Goal: Task Accomplishment & Management: Complete application form

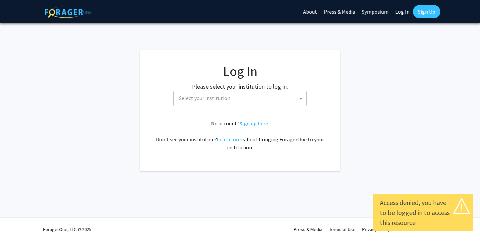
select select
click at [263, 101] on span "Select your institution" at bounding box center [241, 98] width 130 height 14
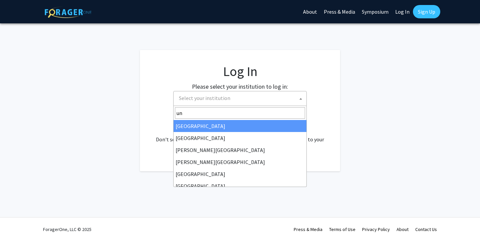
type input "u"
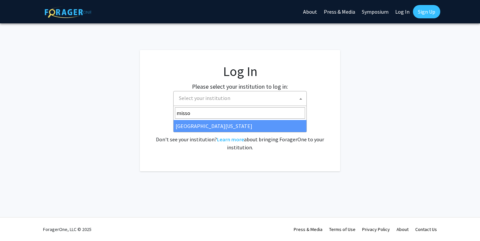
type input "missou"
select select "33"
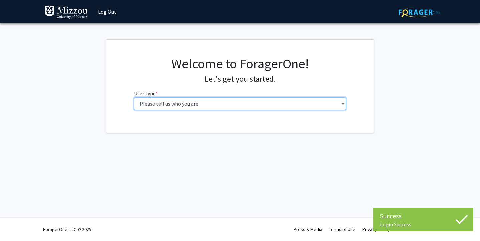
click at [252, 102] on select "Please tell us who you are Undergraduate Student Master's Student Doctoral Cand…" at bounding box center [240, 103] width 213 height 13
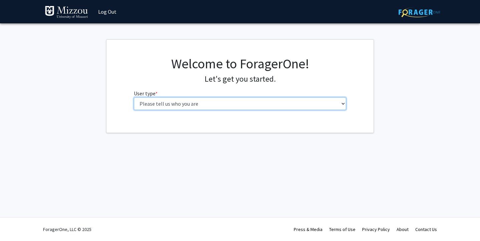
select select "1: undergrad"
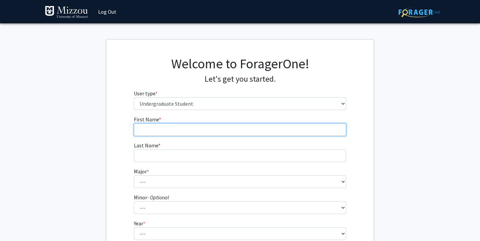
click at [216, 125] on input "First Name * required" at bounding box center [240, 129] width 213 height 13
type input "[PERSON_NAME]"
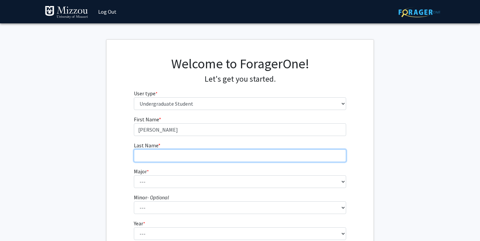
type input "[PERSON_NAME]"
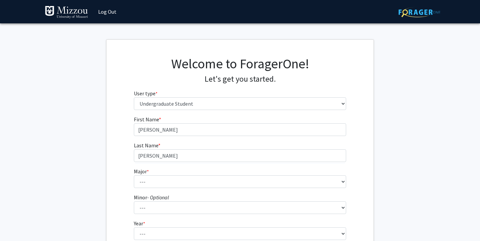
click at [189, 174] on fg-select "Major * required --- Agribusiness Management Agricultural Education Agricultura…" at bounding box center [240, 177] width 213 height 21
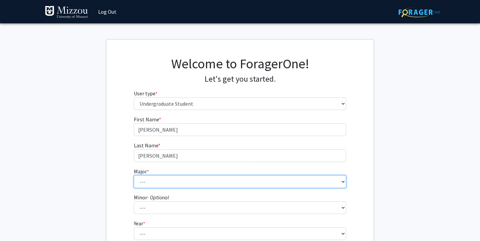
click at [190, 179] on select "--- Agribusiness Management Agricultural Education Agricultural Education: Comm…" at bounding box center [240, 181] width 213 height 13
select select "8: 2497"
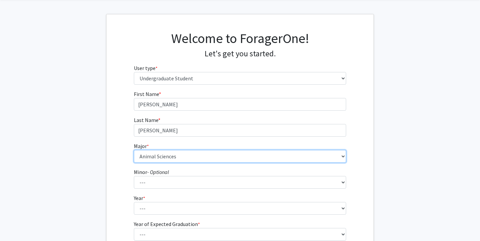
scroll to position [27, 0]
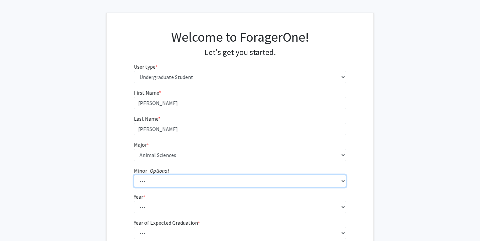
click at [188, 182] on select "--- Accountancy Aerospace Engineering Aerospace Studies Agribusiness Management…" at bounding box center [240, 181] width 213 height 13
select select "23: 1979"
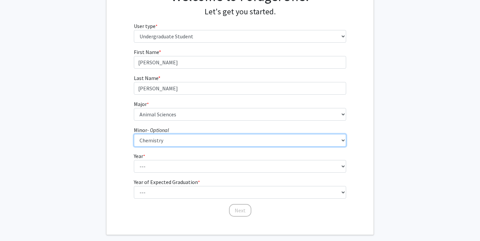
scroll to position [71, 0]
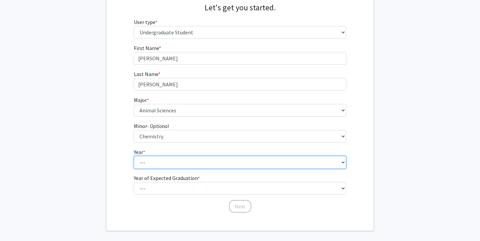
click at [189, 164] on select "--- First-year Sophomore Junior Senior Postbaccalaureate Certificate" at bounding box center [240, 162] width 213 height 13
select select "4: senior"
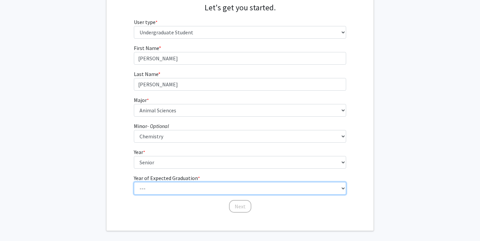
click at [180, 186] on select "--- 2025 2026 2027 2028 2029 2030 2031 2032 2033 2034" at bounding box center [240, 188] width 213 height 13
select select "2: 2026"
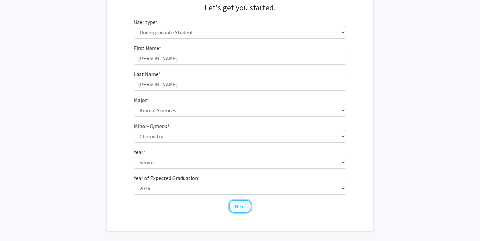
click at [237, 205] on button "Next" at bounding box center [240, 206] width 22 height 13
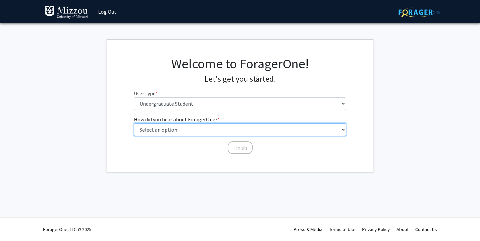
click at [212, 133] on select "Select an option Peer/student recommendation Faculty/staff recommendation Unive…" at bounding box center [240, 129] width 213 height 13
select select "4: university_email"
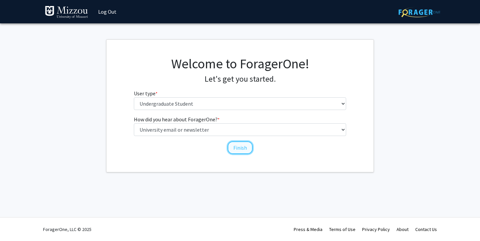
click at [242, 148] on button "Finish" at bounding box center [240, 147] width 25 height 13
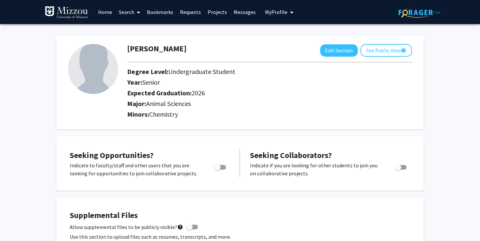
click at [227, 166] on div "Toggle" at bounding box center [220, 166] width 18 height 10
click at [221, 167] on span "Toggle" at bounding box center [220, 167] width 12 height 5
click at [217, 170] on input "Are you actively seeking opportunities?" at bounding box center [217, 170] width 0 height 0
checkbox input "true"
click at [127, 15] on link "Search" at bounding box center [129, 11] width 28 height 23
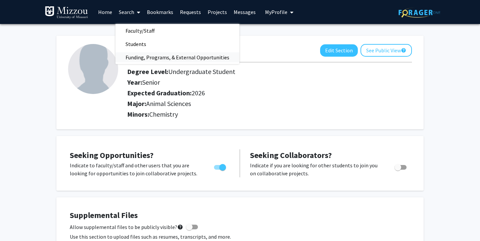
click at [141, 61] on span "Funding, Programs, & External Opportunities" at bounding box center [177, 57] width 124 height 13
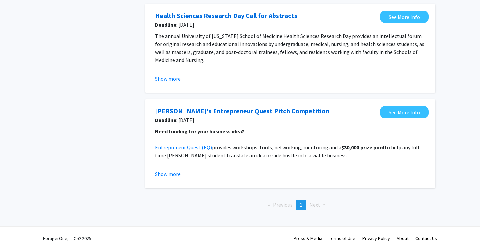
scroll to position [359, 0]
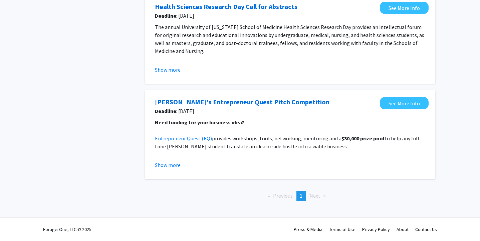
click at [314, 196] on span "Next page" at bounding box center [314, 196] width 11 height 7
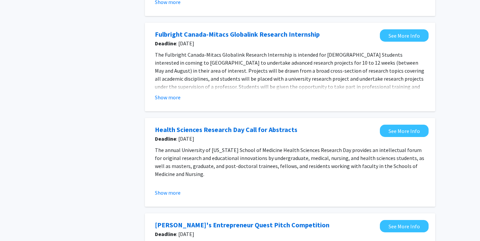
scroll to position [0, 0]
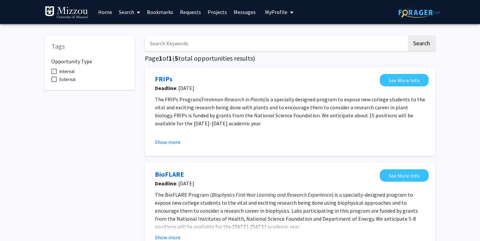
click at [132, 15] on link "Search" at bounding box center [129, 11] width 28 height 23
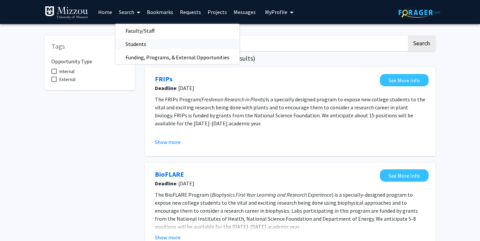
click at [138, 43] on span "Students" at bounding box center [135, 43] width 41 height 13
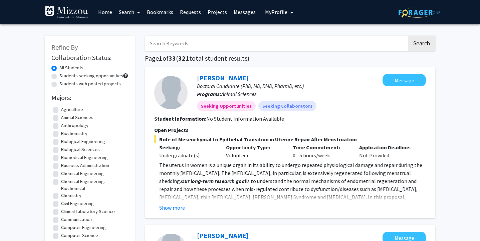
click at [92, 85] on label "Students with posted projects" at bounding box center [89, 83] width 61 height 7
click at [64, 85] on input "Students with posted projects" at bounding box center [61, 82] width 4 height 4
radio input "true"
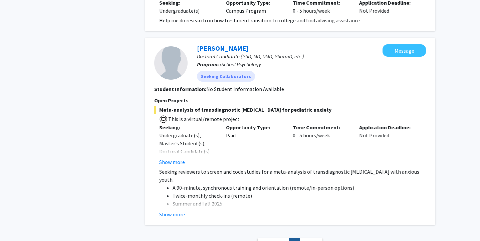
scroll to position [303, 0]
click at [173, 215] on button "Show more" at bounding box center [172, 214] width 26 height 8
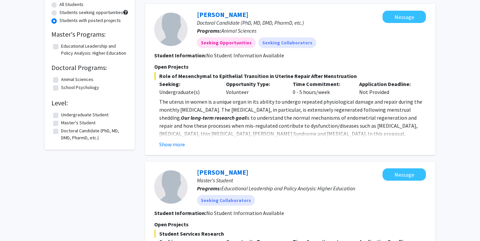
scroll to position [0, 0]
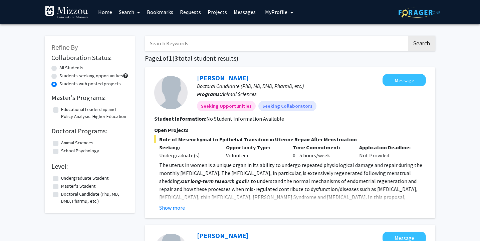
click at [214, 12] on link "Projects" at bounding box center [217, 11] width 26 height 23
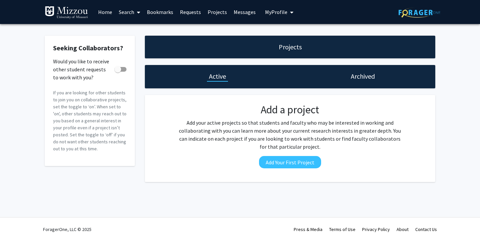
click at [112, 17] on link "Home" at bounding box center [105, 11] width 21 height 23
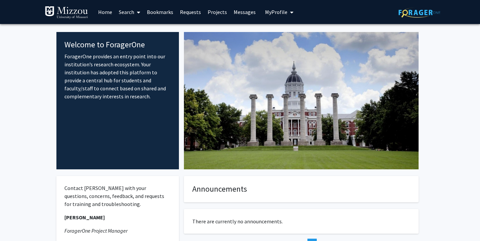
click at [81, 10] on img at bounding box center [66, 12] width 43 height 13
